Goal: Transaction & Acquisition: Purchase product/service

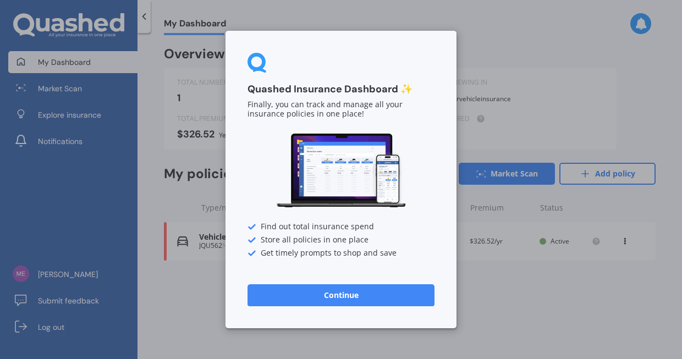
click at [284, 299] on button "Continue" at bounding box center [341, 295] width 187 height 22
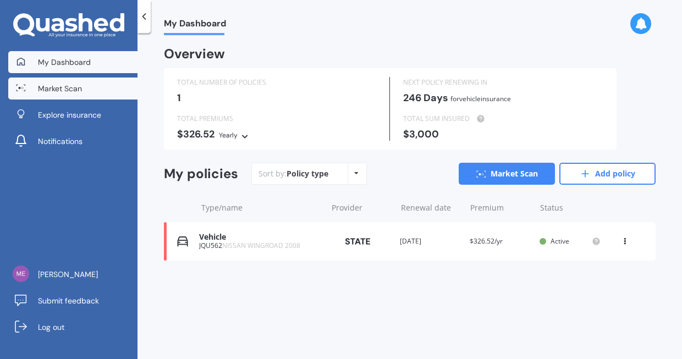
click at [88, 78] on link "Market Scan" at bounding box center [72, 89] width 129 height 22
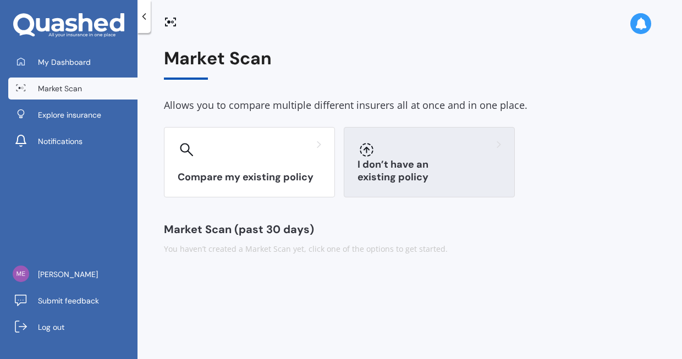
click at [385, 180] on h3 "I don’t have an existing policy" at bounding box center [430, 170] width 144 height 25
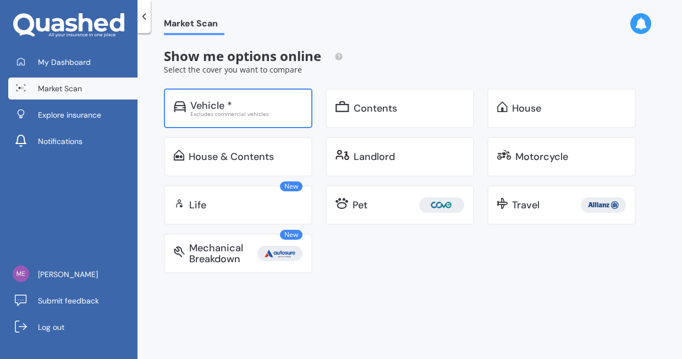
click at [268, 105] on div "Vehicle *" at bounding box center [246, 105] width 112 height 11
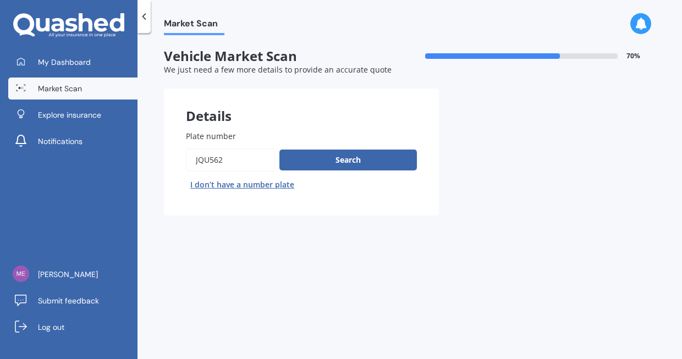
drag, startPoint x: 246, startPoint y: 158, endPoint x: 166, endPoint y: 156, distance: 80.3
click at [186, 156] on input "Plate number" at bounding box center [230, 160] width 89 height 23
type input "qay109"
click at [307, 167] on button "Search" at bounding box center [348, 160] width 138 height 21
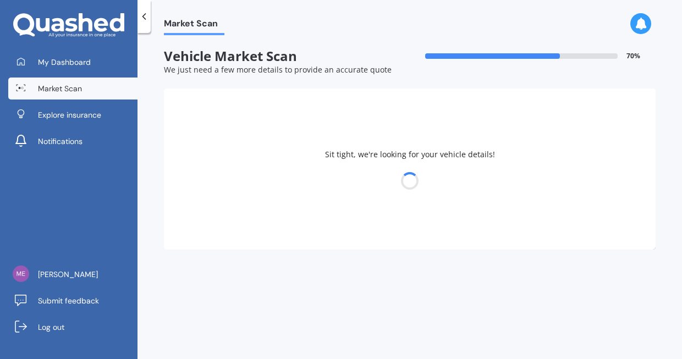
select select "SUBARU"
select select "FORESTER"
select select "18"
select select "05"
select select "1998"
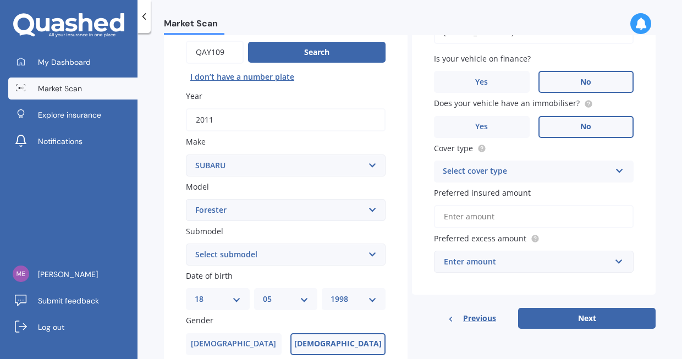
scroll to position [109, 0]
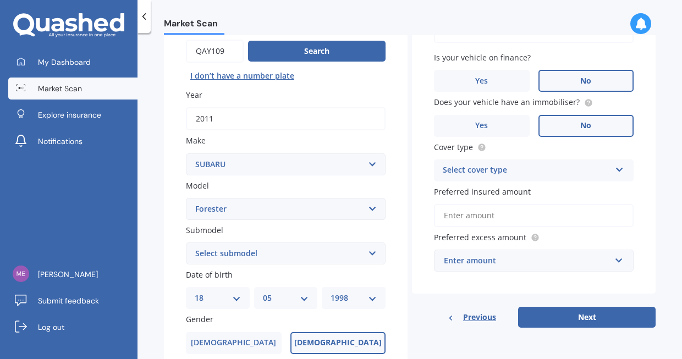
click at [186, 243] on select "Select submodel 2.0 Diesel 2.0 Turbo 2.0 XS 2.0 XT premium 2.5 Sti Turbo 2.5 XS…" at bounding box center [286, 254] width 200 height 22
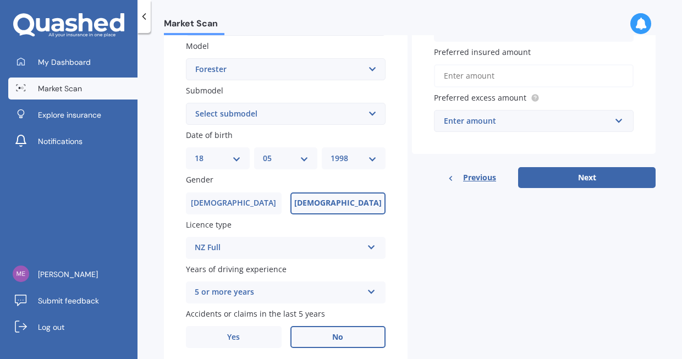
scroll to position [262, 0]
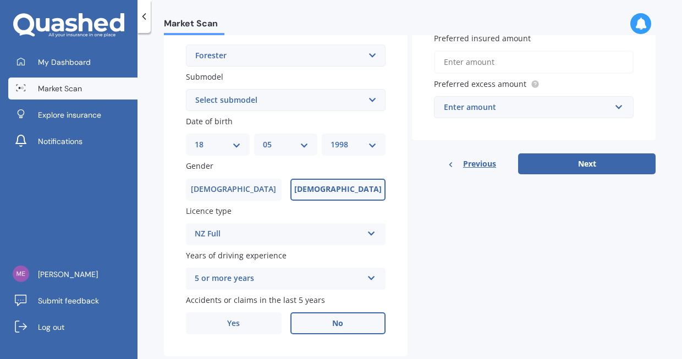
click at [311, 284] on div "5 or more years" at bounding box center [279, 278] width 168 height 13
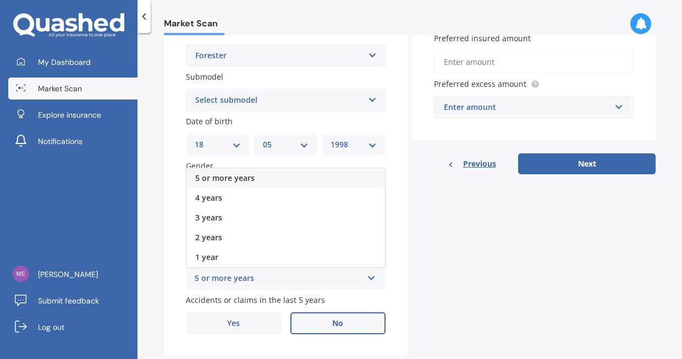
click at [289, 180] on div "5 or more years" at bounding box center [285, 178] width 199 height 20
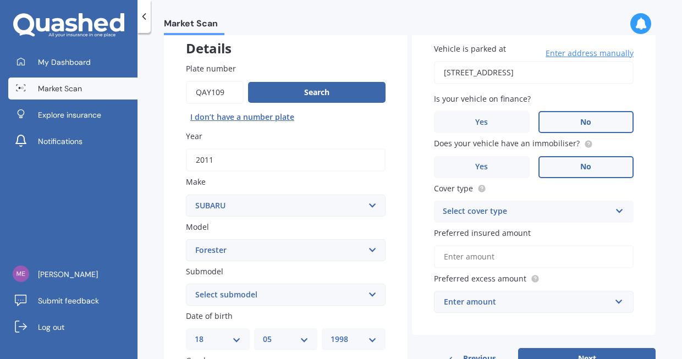
scroll to position [79, 0]
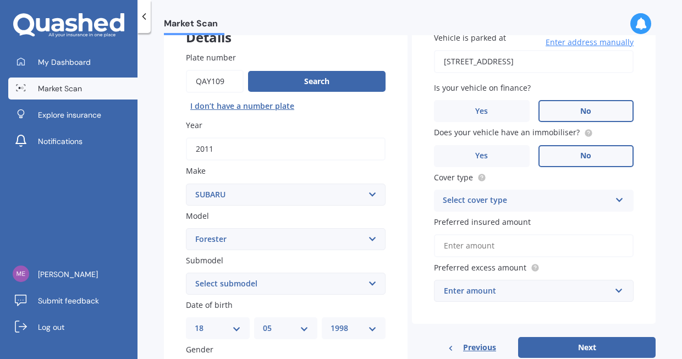
click at [518, 205] on div "Select cover type" at bounding box center [527, 200] width 168 height 13
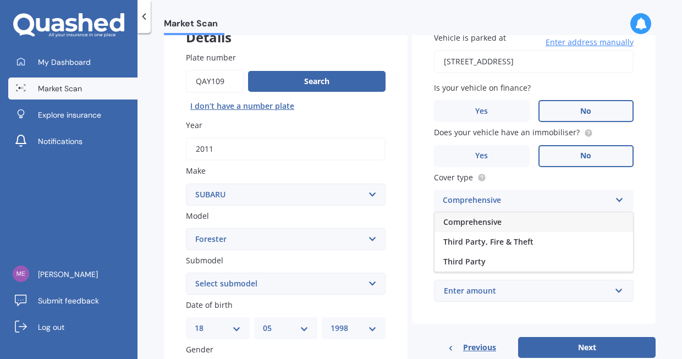
click at [476, 225] on span "Comprehensive" at bounding box center [472, 222] width 58 height 10
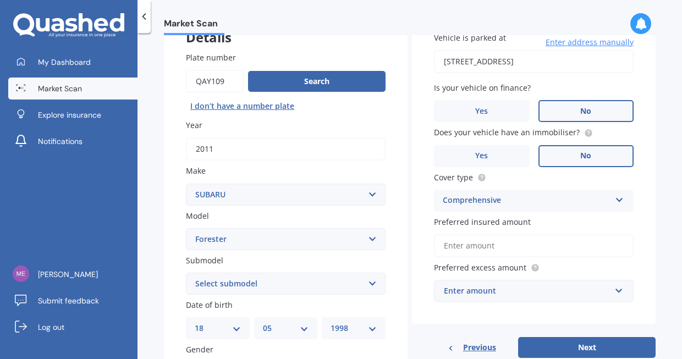
click at [470, 250] on input "Preferred insured amount" at bounding box center [534, 245] width 200 height 23
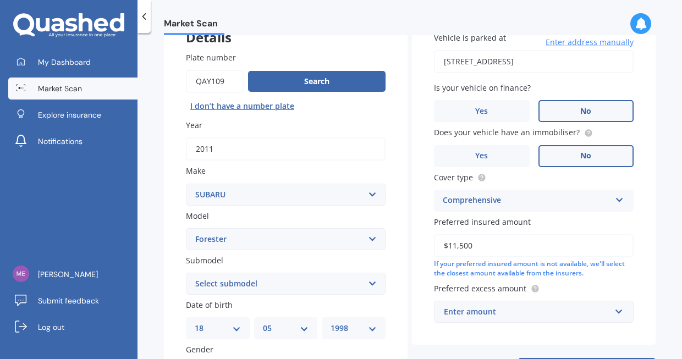
type input "$11,500"
click at [496, 273] on div "If your preferred insured amount is not available, we'll select the closest amo…" at bounding box center [534, 269] width 200 height 19
click at [492, 317] on div "Enter amount" at bounding box center [527, 312] width 167 height 12
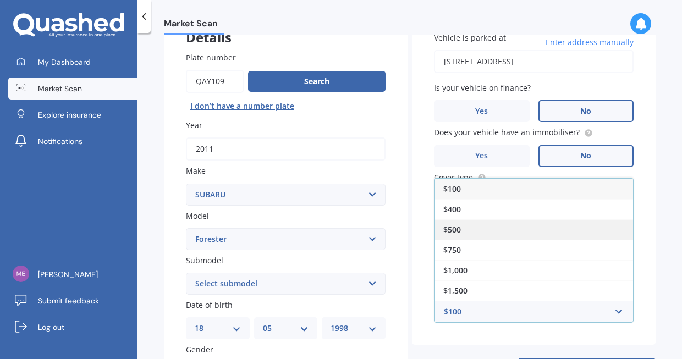
click at [458, 229] on div "$500" at bounding box center [534, 230] width 199 height 20
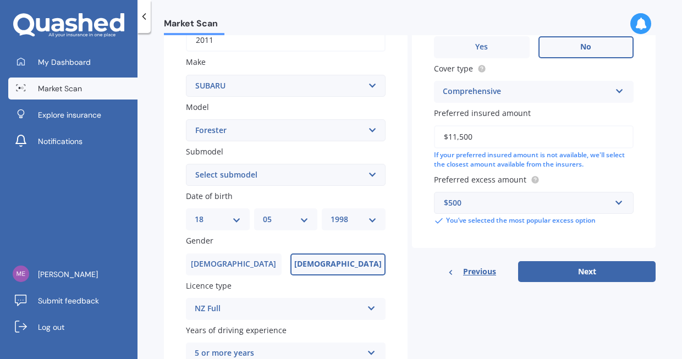
scroll to position [202, 0]
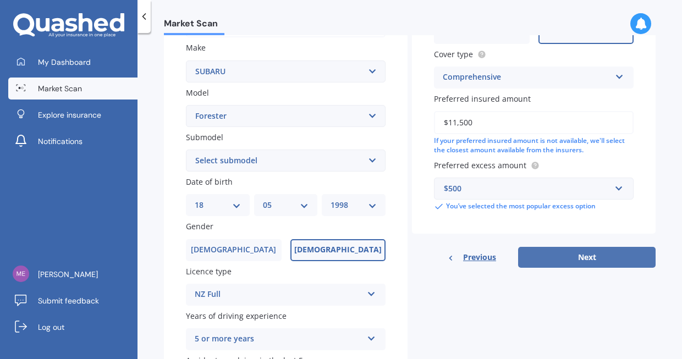
click at [562, 256] on button "Next" at bounding box center [587, 257] width 138 height 21
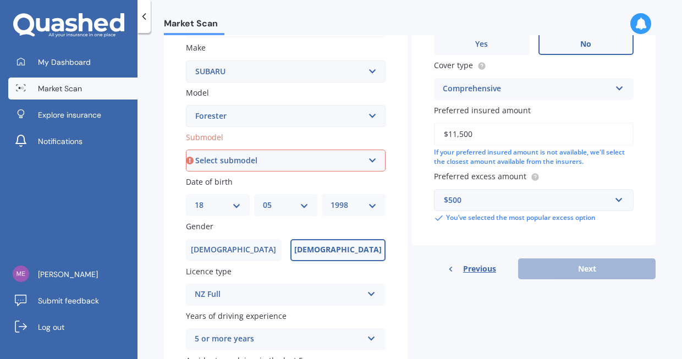
click at [186, 150] on select "Select submodel 2.0 Diesel 2.0 Turbo 2.0 XS 2.0 XT premium 2.5 Sti Turbo 2.5 XS…" at bounding box center [286, 161] width 200 height 22
click at [257, 174] on div "Plate number Search I don’t have a number plate Year [DATE] Make Select make AC…" at bounding box center [286, 161] width 244 height 511
click at [186, 150] on select "Select submodel 2.0 Diesel 2.0 Turbo 2.0 XS 2.0 XT premium 2.5 Sti Turbo 2.5 XS…" at bounding box center [286, 161] width 200 height 22
select select "2.0 TURBO"
click option "2.0 Turbo" at bounding box center [0, 0] width 0 height 0
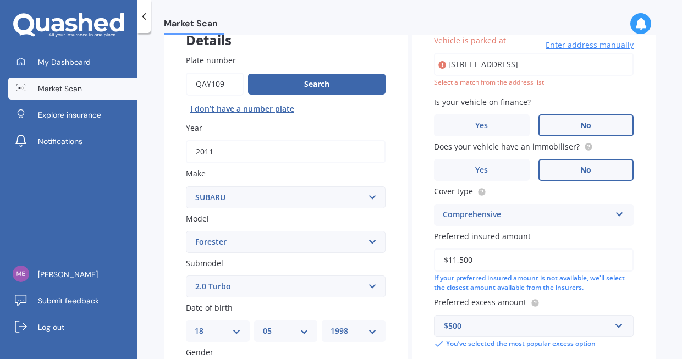
scroll to position [0, 63]
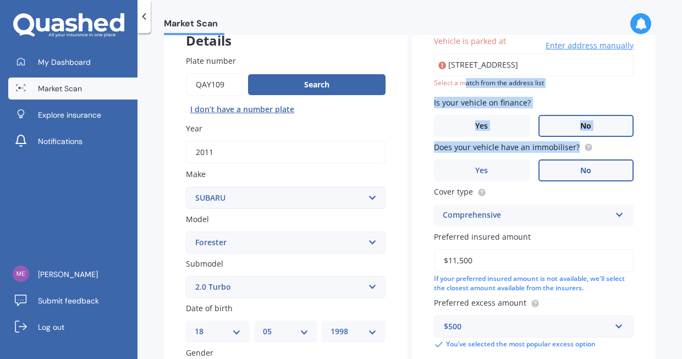
type input "[STREET_ADDRESS]"
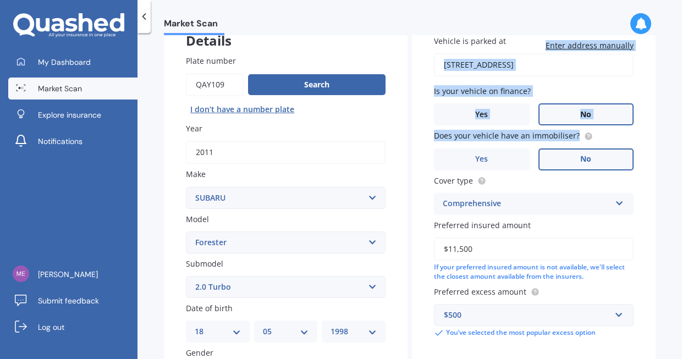
scroll to position [0, 58]
click at [543, 92] on label "Is your vehicle on finance?" at bounding box center [531, 91] width 195 height 12
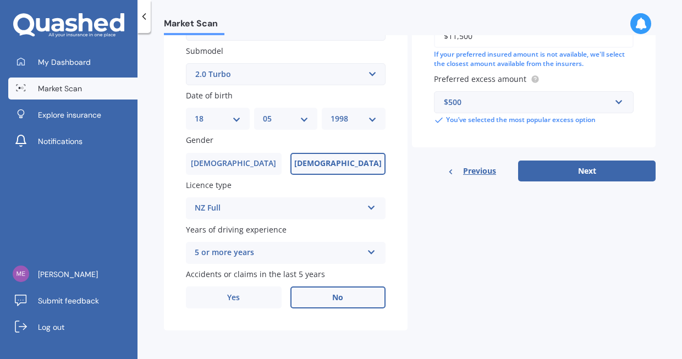
scroll to position [266, 0]
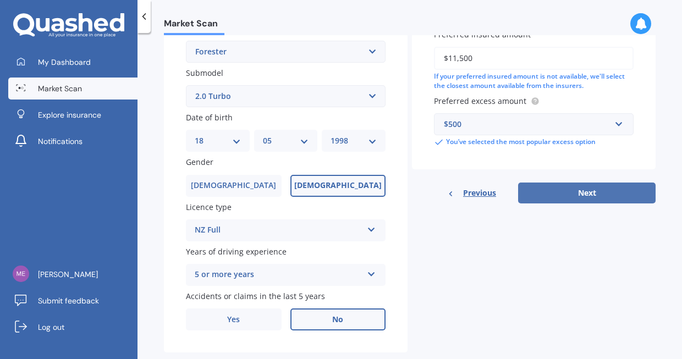
click at [523, 190] on button "Next" at bounding box center [587, 193] width 138 height 21
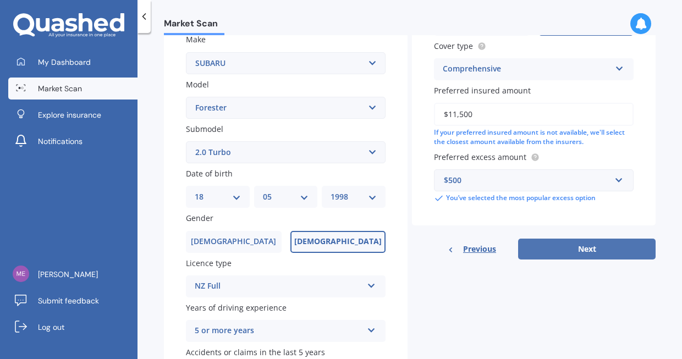
select select "18"
select select "05"
select select "1998"
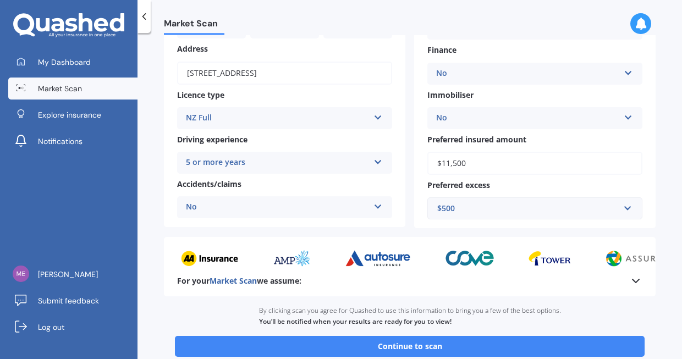
scroll to position [156, 0]
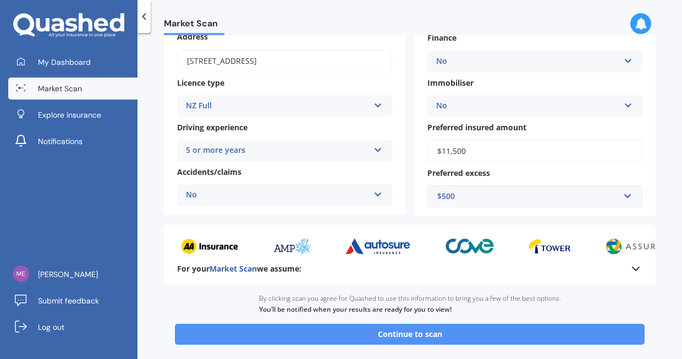
click at [340, 336] on button "Continue to scan" at bounding box center [410, 334] width 470 height 21
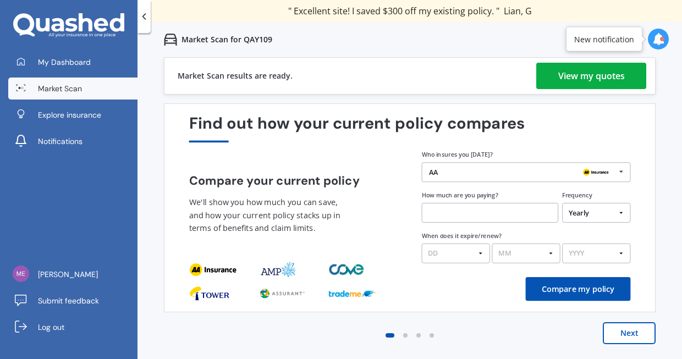
click at [578, 80] on div "View my quotes" at bounding box center [591, 76] width 67 height 26
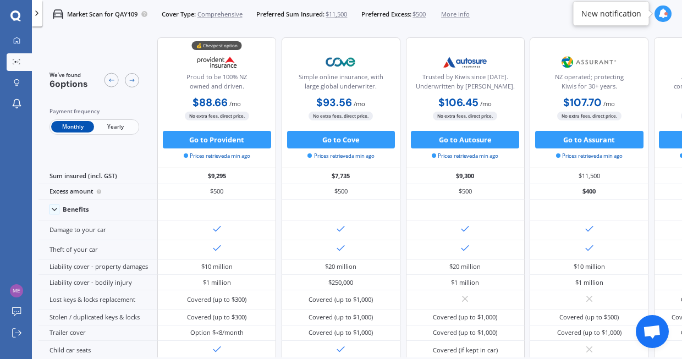
click at [119, 127] on span "Yearly" at bounding box center [115, 127] width 43 height 12
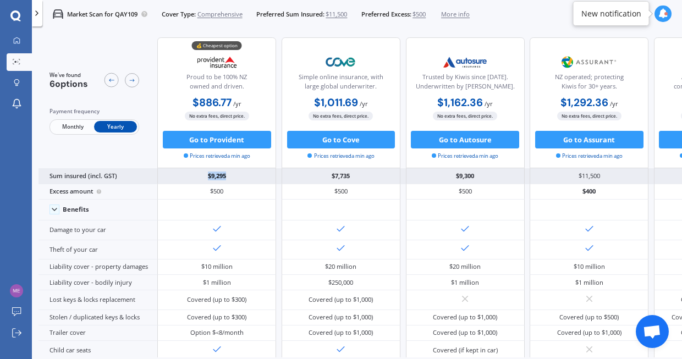
drag, startPoint x: 208, startPoint y: 179, endPoint x: 244, endPoint y: 179, distance: 35.8
click at [244, 179] on div "$9,295" at bounding box center [216, 175] width 119 height 15
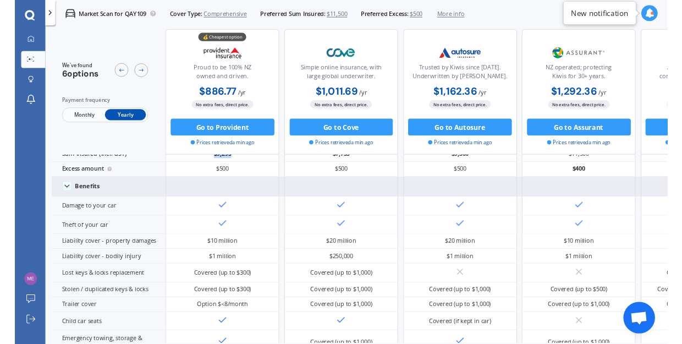
scroll to position [24, 0]
